Goal: Register for event/course

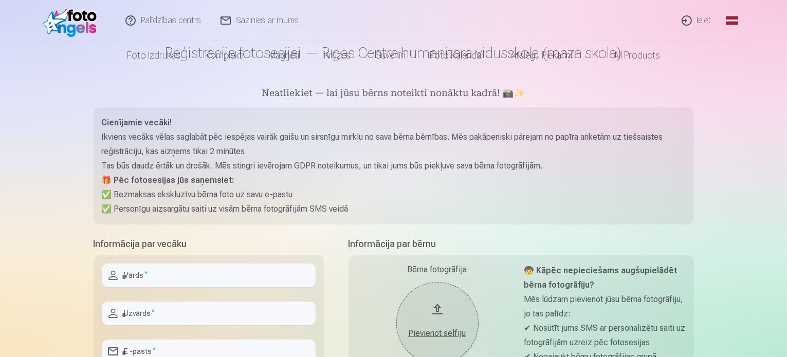
scroll to position [103, 0]
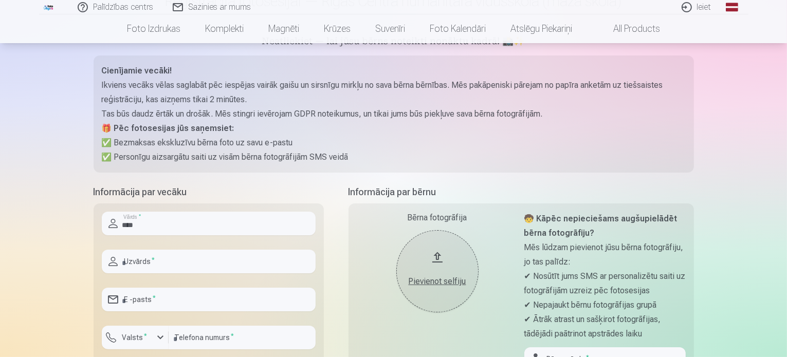
type input "****"
type input "*********"
type input "**********"
click at [158, 338] on div "button" at bounding box center [160, 337] width 12 height 12
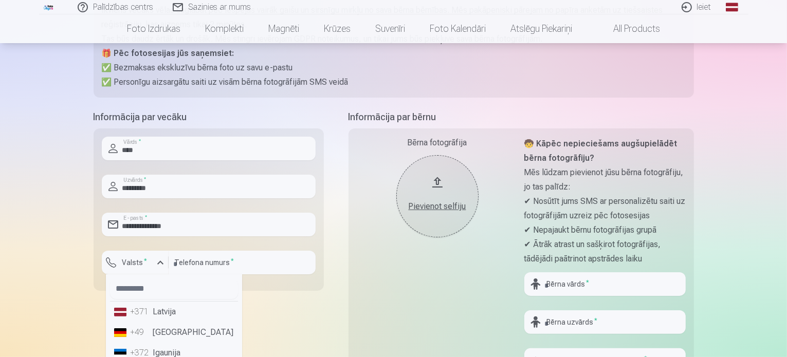
scroll to position [222, 0]
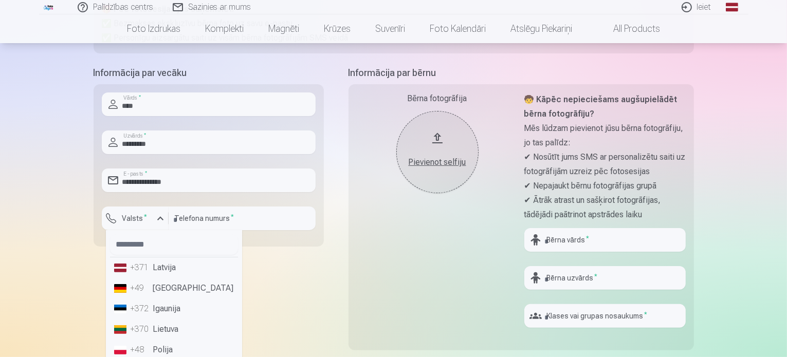
click at [164, 269] on li "+371 Latvija" at bounding box center [174, 267] width 128 height 21
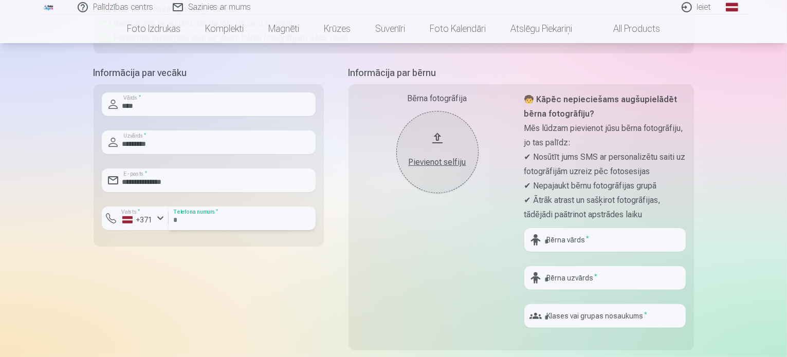
click at [243, 221] on input "number" at bounding box center [242, 219] width 147 height 24
type input "********"
click at [633, 239] on input "text" at bounding box center [604, 240] width 161 height 24
type input "******"
click at [615, 275] on input "text" at bounding box center [604, 278] width 161 height 24
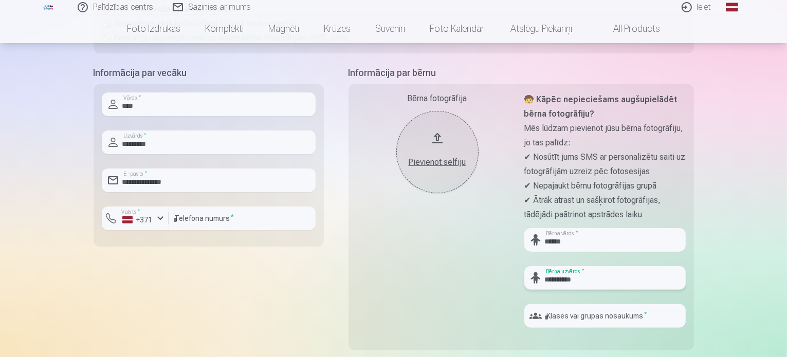
type input "**********"
click at [592, 317] on input "text" at bounding box center [604, 316] width 161 height 24
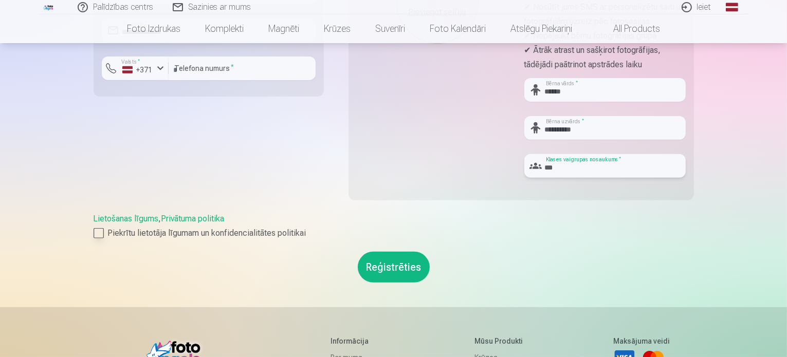
scroll to position [428, 0]
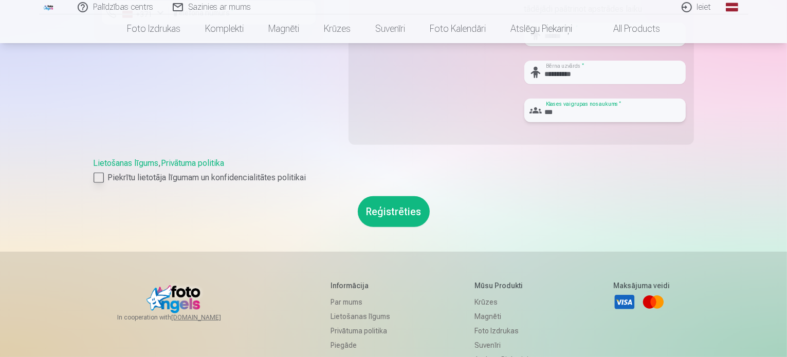
type input "***"
click at [95, 173] on div at bounding box center [99, 178] width 10 height 10
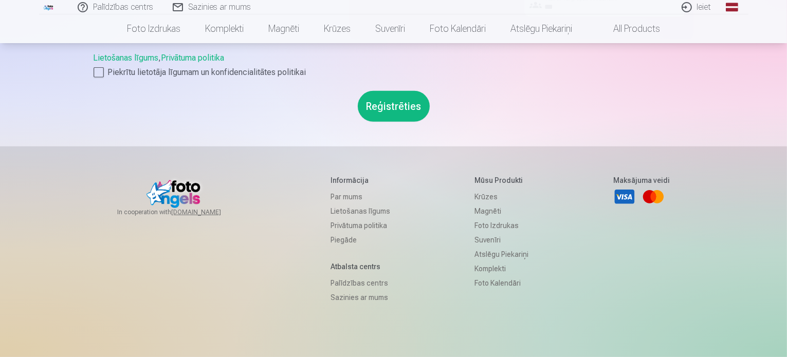
scroll to position [565, 0]
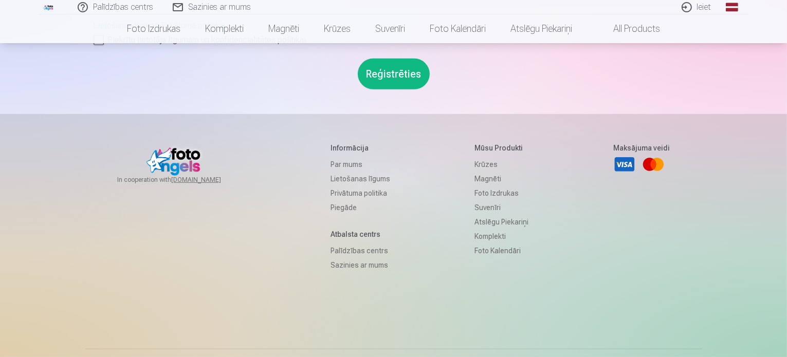
click at [407, 72] on button "Reģistrēties" at bounding box center [394, 74] width 72 height 31
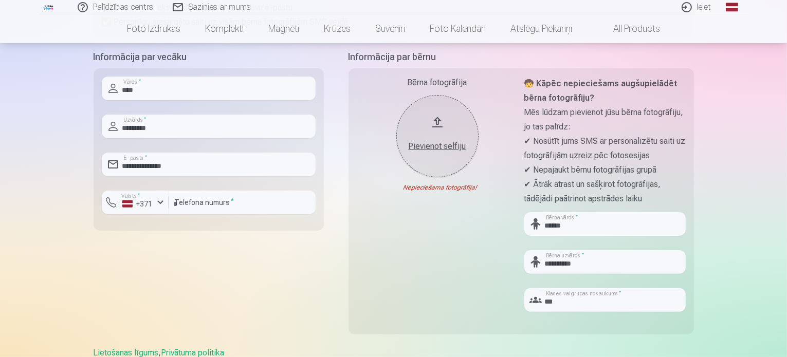
scroll to position [154, 0]
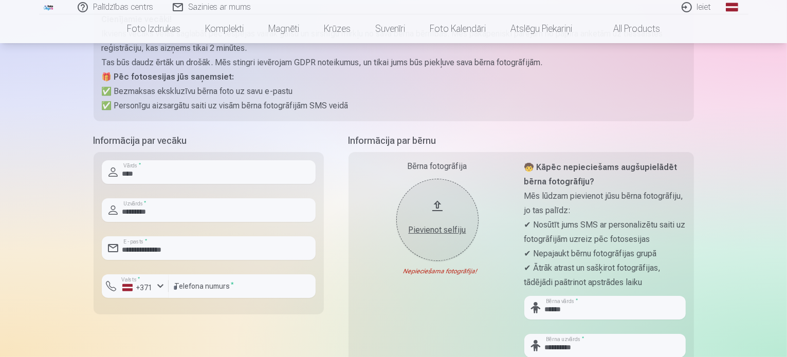
click at [435, 229] on div "Pievienot selfiju" at bounding box center [437, 230] width 62 height 12
click at [436, 229] on div "Pievienot selfiju" at bounding box center [437, 230] width 62 height 12
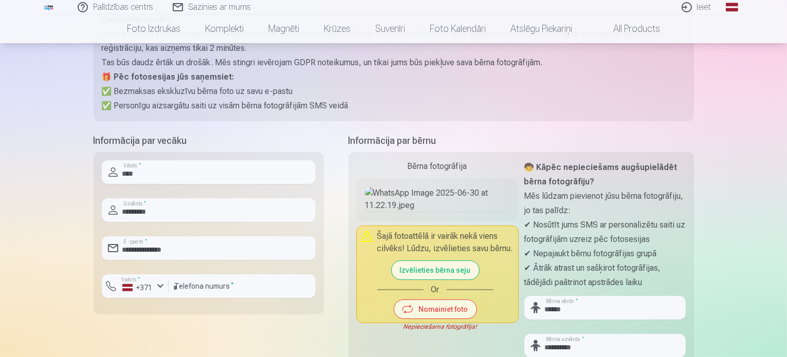
click at [436, 212] on img at bounding box center [437, 199] width 145 height 25
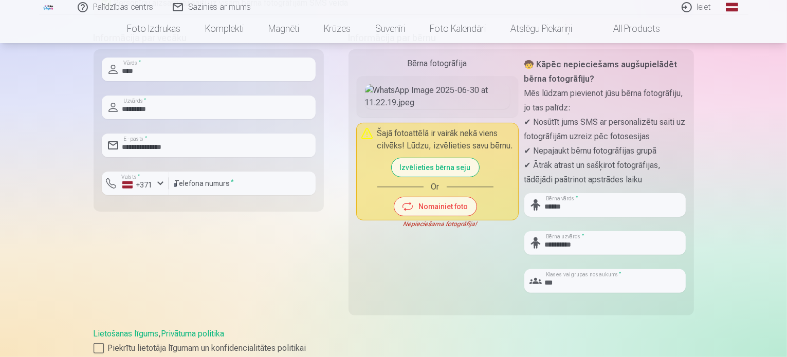
scroll to position [308, 0]
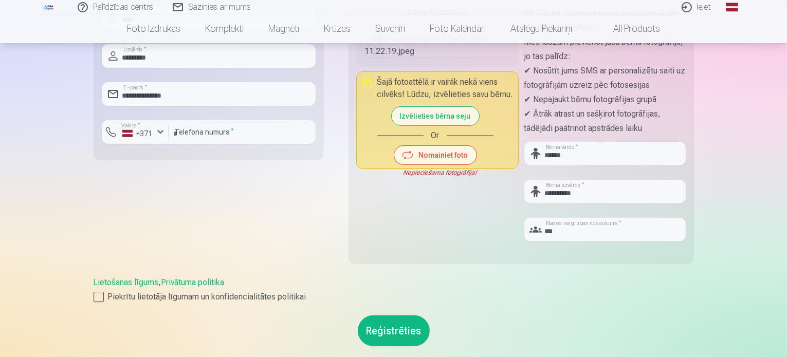
click at [437, 125] on button "Izvēlieties bērna seju" at bounding box center [435, 116] width 87 height 18
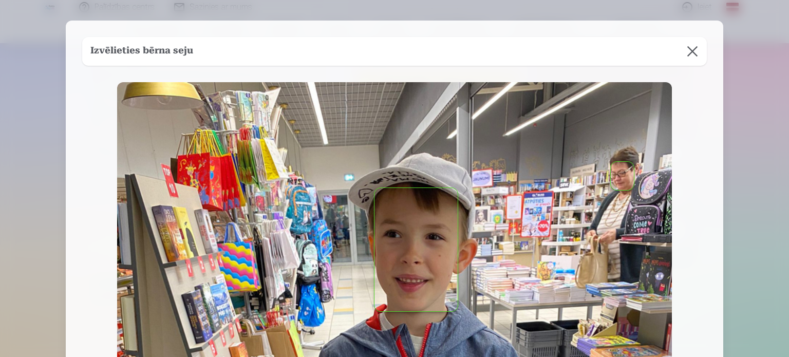
click at [419, 229] on button "button" at bounding box center [416, 249] width 83 height 123
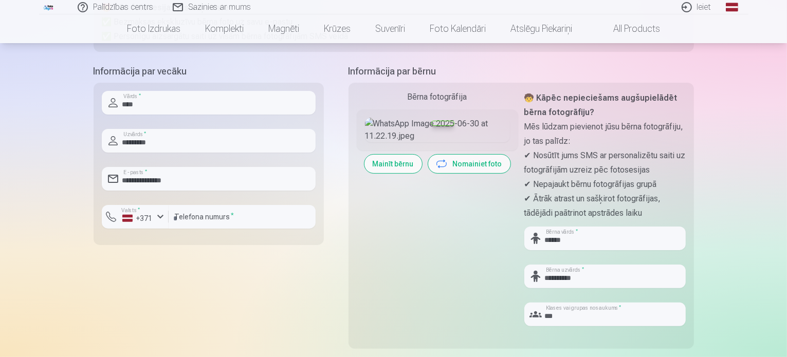
scroll to position [206, 0]
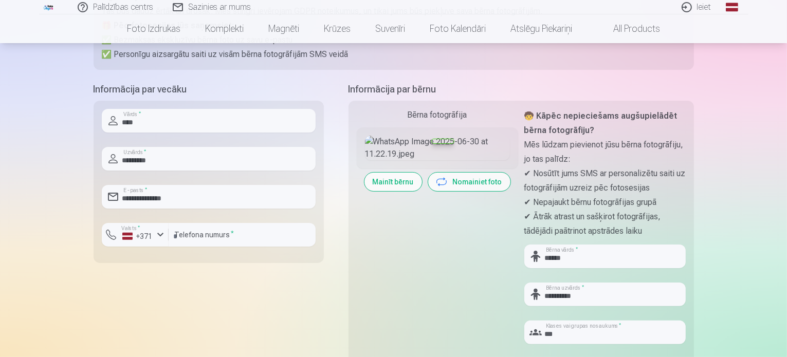
click at [442, 143] on div at bounding box center [443, 141] width 22 height 4
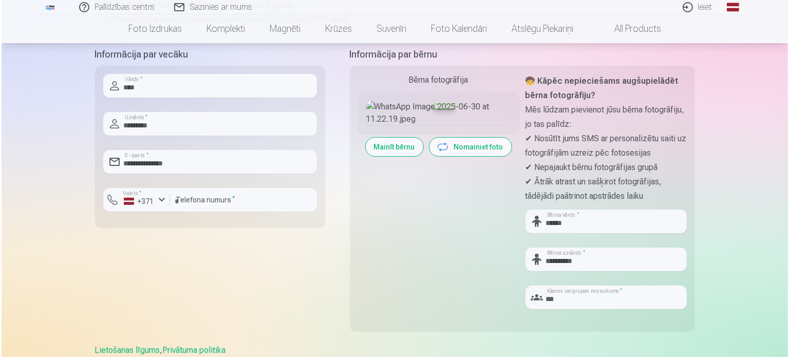
scroll to position [257, 0]
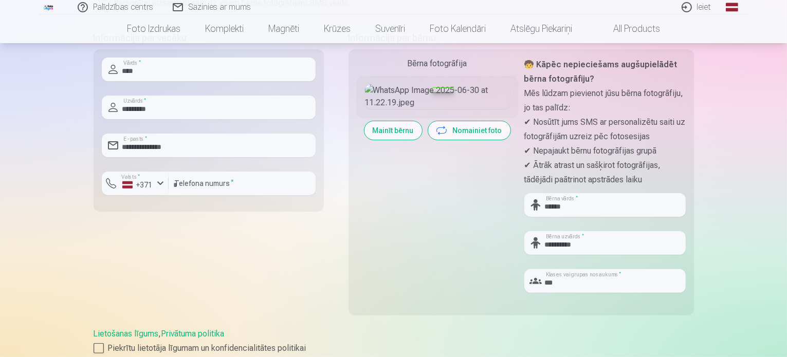
click at [406, 140] on button "Mainīt bērnu" at bounding box center [393, 130] width 58 height 18
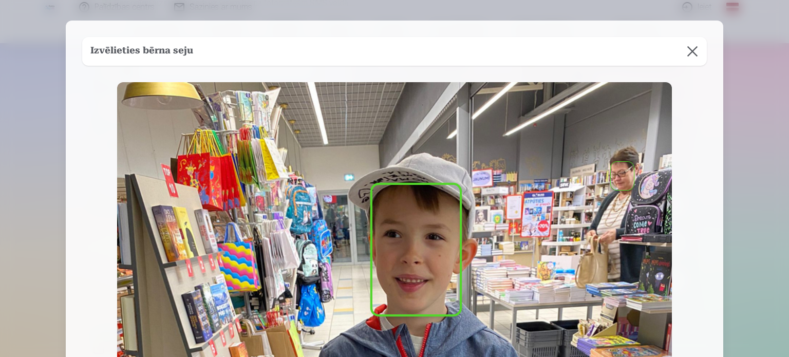
click at [419, 224] on button "button" at bounding box center [415, 249] width 87 height 129
drag, startPoint x: 621, startPoint y: 169, endPoint x: 604, endPoint y: 150, distance: 25.5
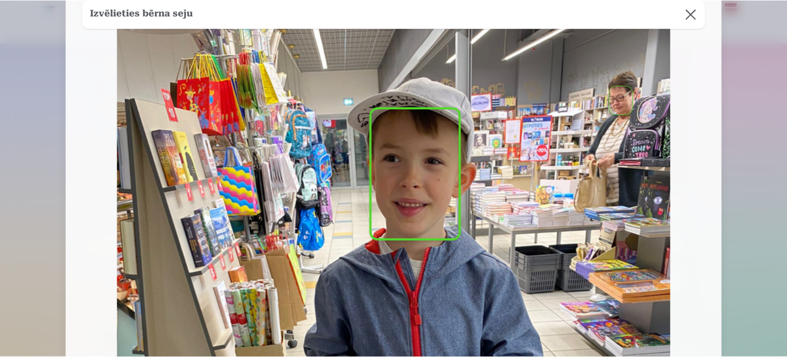
scroll to position [0, 0]
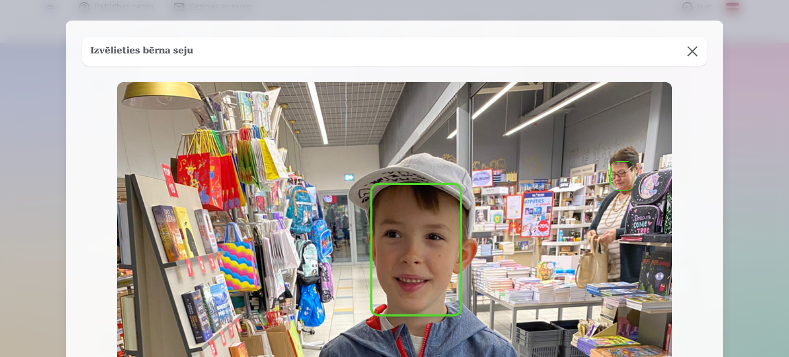
click at [428, 226] on button "button" at bounding box center [415, 249] width 87 height 129
click at [427, 226] on button "button" at bounding box center [415, 249] width 87 height 129
click at [693, 49] on button at bounding box center [692, 51] width 29 height 29
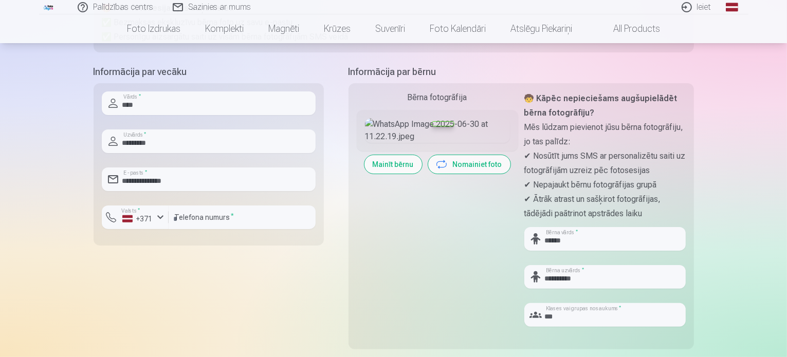
scroll to position [206, 0]
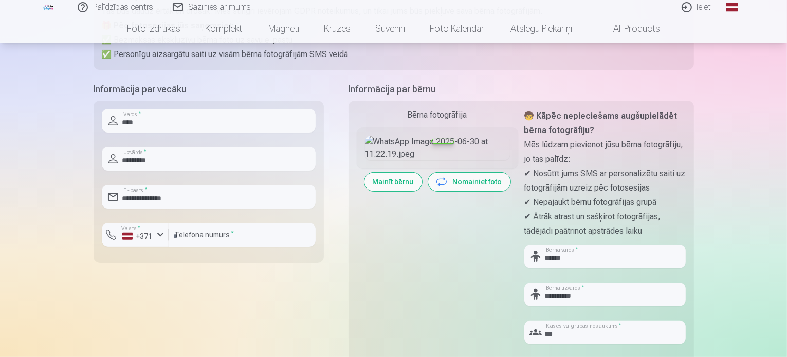
click at [582, 122] on p "🧒 Kāpēc nepieciešams augšupielādēt bērna fotogrāfiju?" at bounding box center [604, 123] width 161 height 29
click at [459, 191] on button "Nomainiet foto" at bounding box center [469, 182] width 82 height 18
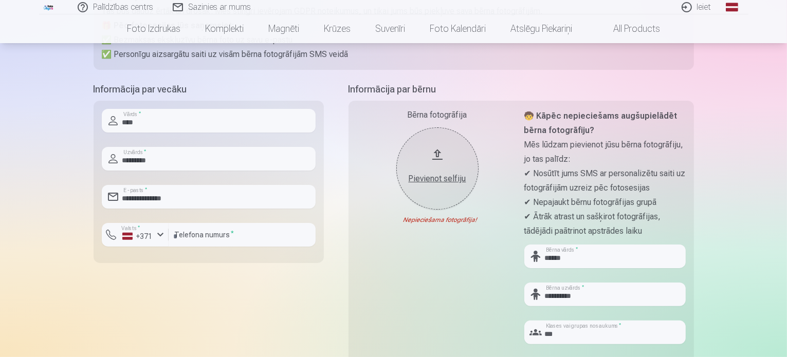
click at [430, 174] on div "Pievienot selfiju" at bounding box center [437, 179] width 62 height 12
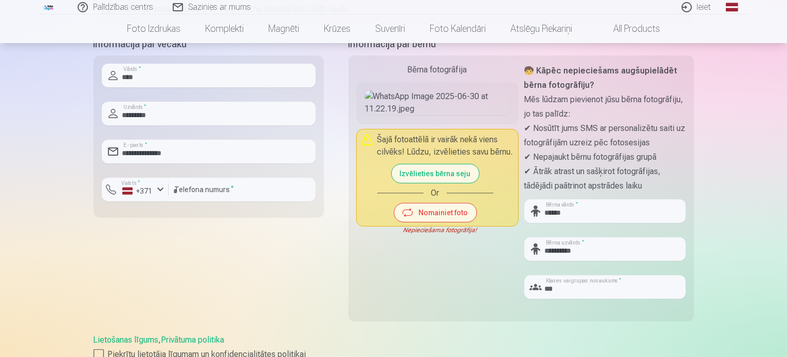
scroll to position [257, 0]
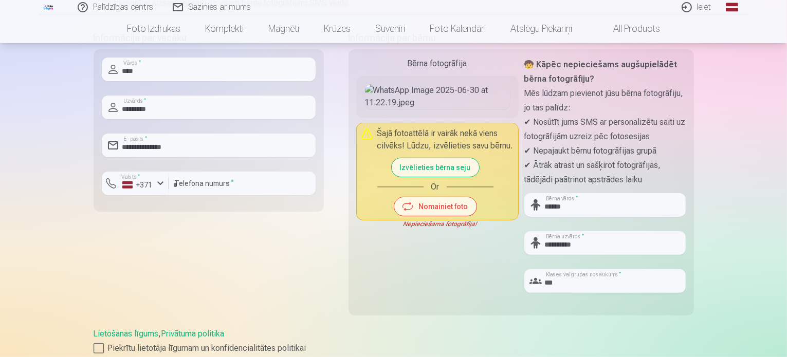
click at [432, 177] on button "Izvēlieties bērna seju" at bounding box center [435, 167] width 87 height 18
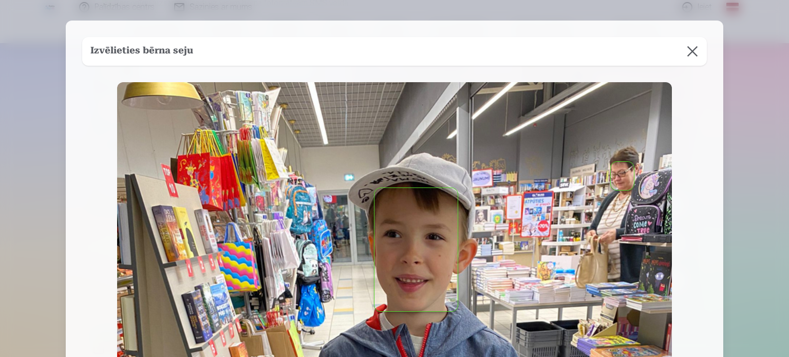
click at [441, 221] on button "button" at bounding box center [416, 249] width 83 height 123
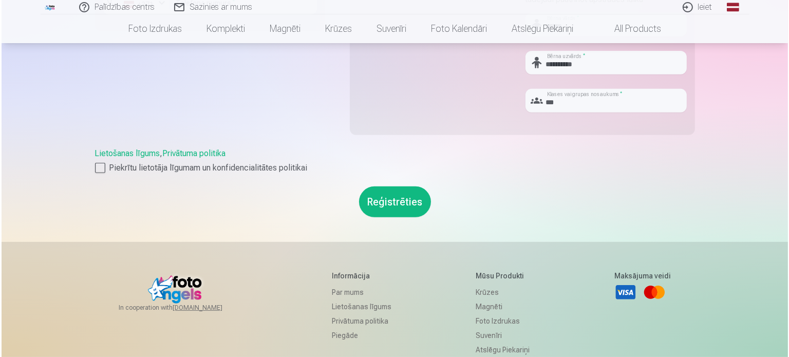
scroll to position [462, 0]
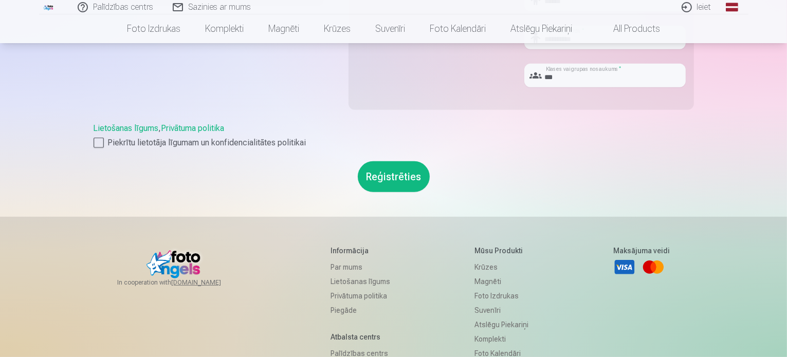
click at [404, 182] on button "Reģistrēties" at bounding box center [394, 176] width 72 height 31
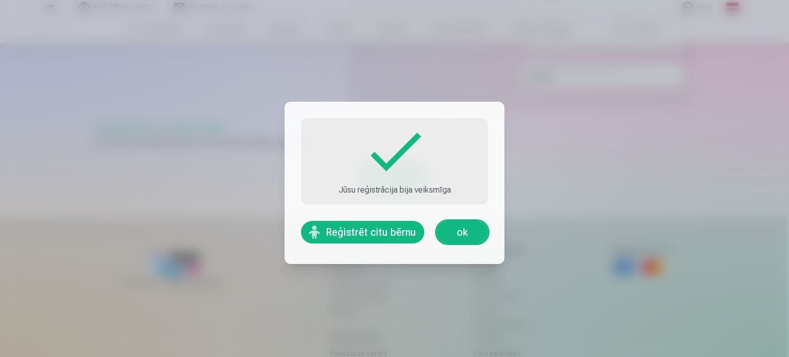
click at [460, 226] on link "ok" at bounding box center [462, 232] width 51 height 23
